Goal: Information Seeking & Learning: Learn about a topic

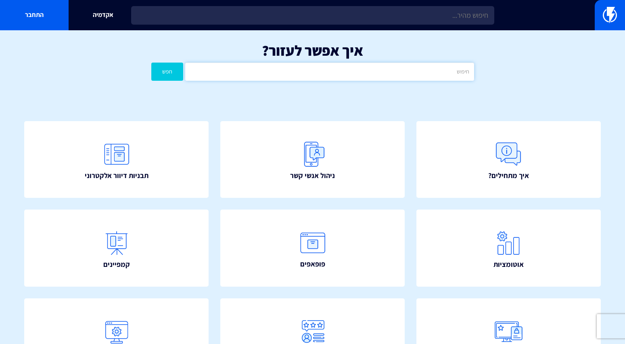
click at [335, 74] on input "text" at bounding box center [329, 72] width 288 height 18
type input "ע"
click at [151, 63] on button "חפש" at bounding box center [167, 72] width 32 height 18
click at [390, 67] on input "העברת אוטומציות [PERSON_NAME] משתמשים" at bounding box center [329, 72] width 288 height 18
type input "שיתוף [PERSON_NAME] משתמשיםהעברת אוטומציות [PERSON_NAME] משתמשים"
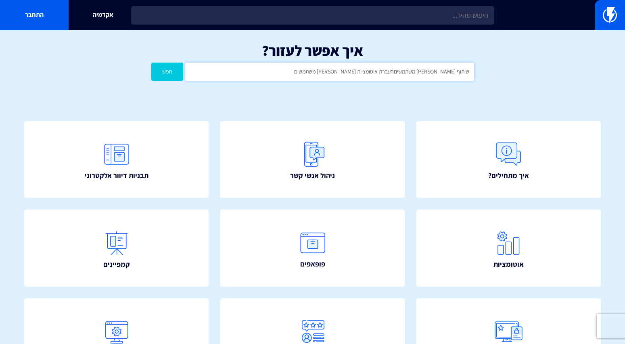
click at [151, 63] on button "חפש" at bounding box center [167, 72] width 32 height 18
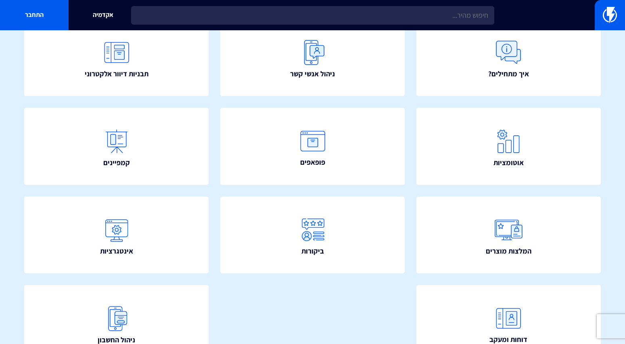
scroll to position [100, 0]
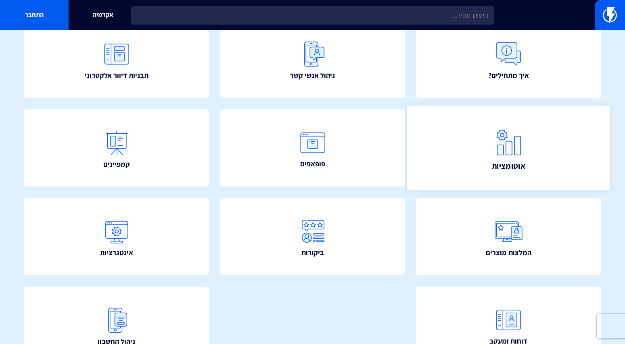
click at [535, 164] on link "אוטומציות" at bounding box center [508, 148] width 203 height 85
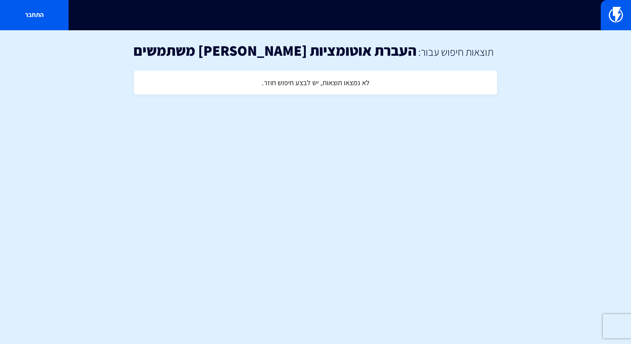
click at [315, 84] on h4 "לא נמצאו תוצאות, יש לבצע חיפוש חוזר." at bounding box center [316, 83] width 108 height 8
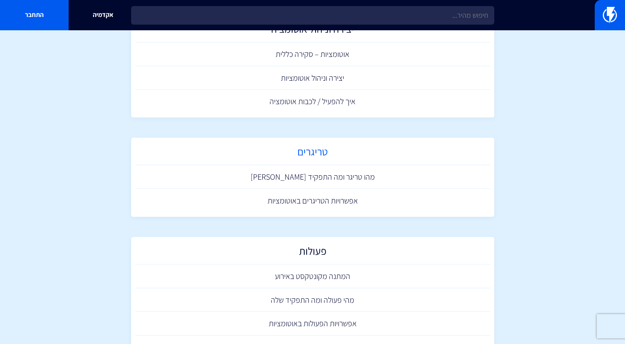
scroll to position [55, 0]
